Goal: Browse casually

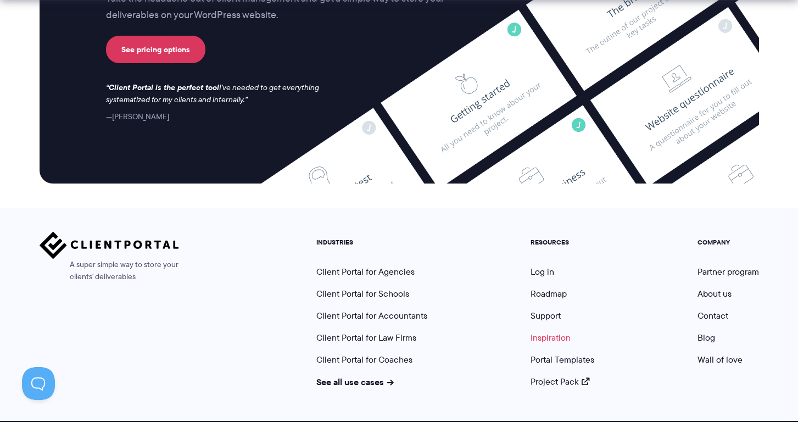
click at [555, 331] on link "Inspiration" at bounding box center [550, 337] width 40 height 13
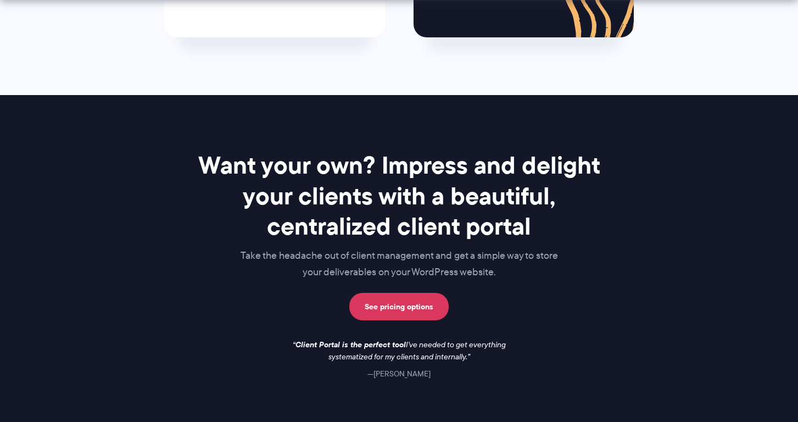
scroll to position [1674, 0]
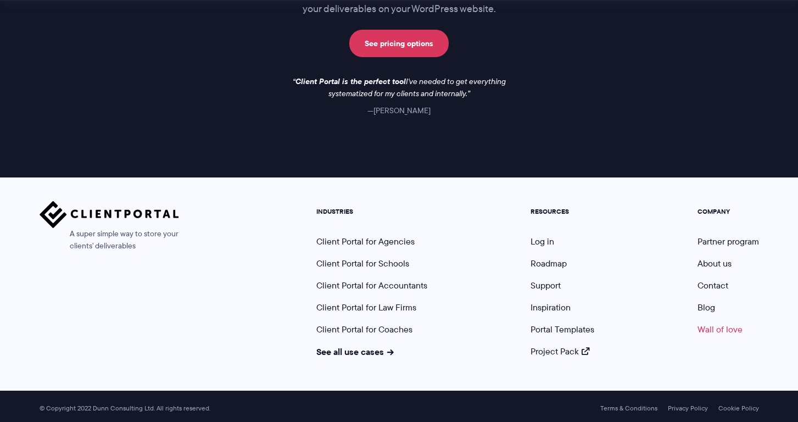
click at [724, 323] on link "Wall of love" at bounding box center [719, 329] width 45 height 13
